Goal: Leave review/rating: Share an evaluation or opinion about a product, service, or content

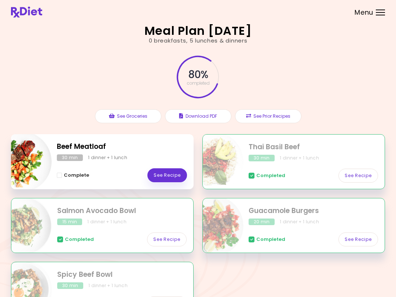
click at [173, 170] on link "See Recipe" at bounding box center [167, 175] width 40 height 14
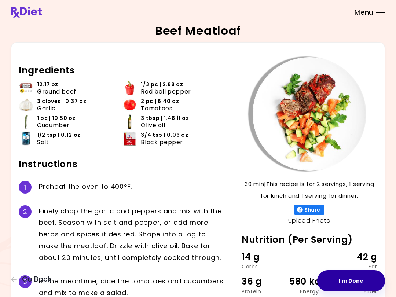
click at [354, 279] on button "I'm Done" at bounding box center [351, 280] width 68 height 21
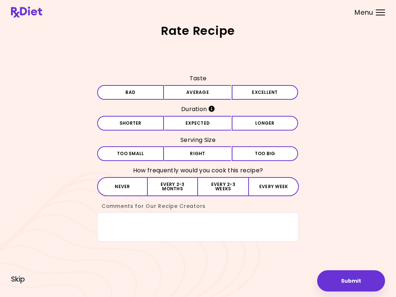
click at [254, 89] on button "Excellent" at bounding box center [265, 92] width 67 height 15
click at [212, 123] on button "Expected" at bounding box center [197, 123] width 67 height 15
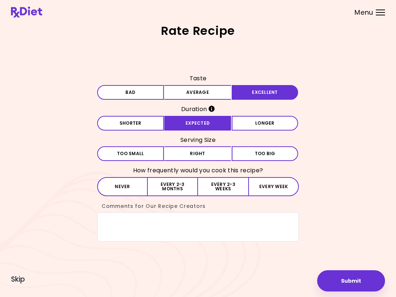
click at [209, 153] on button "Right" at bounding box center [197, 153] width 67 height 15
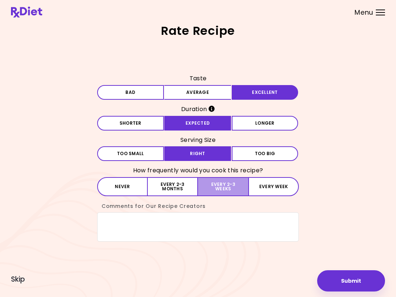
click at [225, 182] on button "Every 2-3 weeks" at bounding box center [223, 186] width 50 height 19
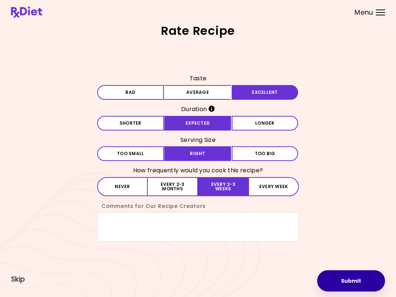
click at [353, 284] on button "Submit" at bounding box center [351, 280] width 68 height 21
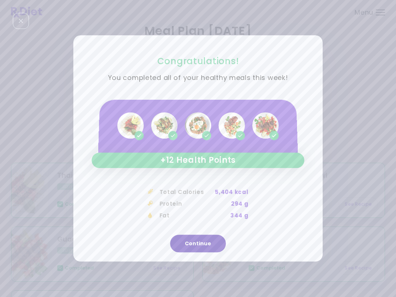
click at [204, 239] on button "Continue" at bounding box center [198, 244] width 56 height 18
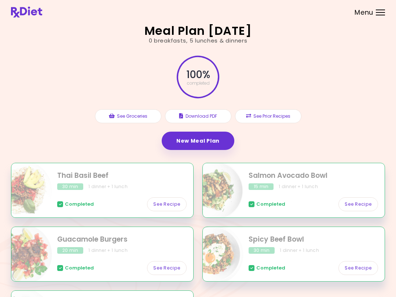
click at [220, 140] on link "New Meal Plan" at bounding box center [198, 141] width 73 height 18
